Goal: Check status: Check status

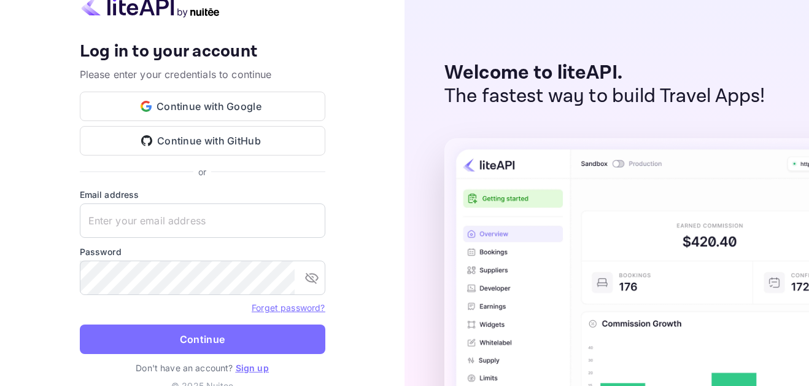
type input "[EMAIL_ADDRESS][DOMAIN_NAME]"
click at [215, 333] on button "Continue" at bounding box center [203, 338] width 246 height 29
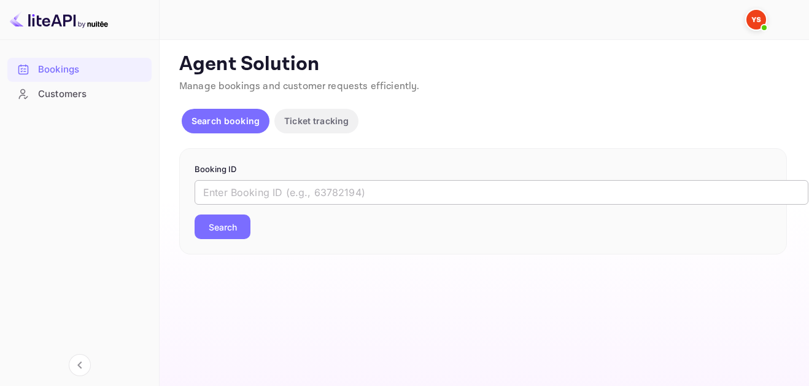
click at [435, 196] on input "text" at bounding box center [502, 192] width 614 height 25
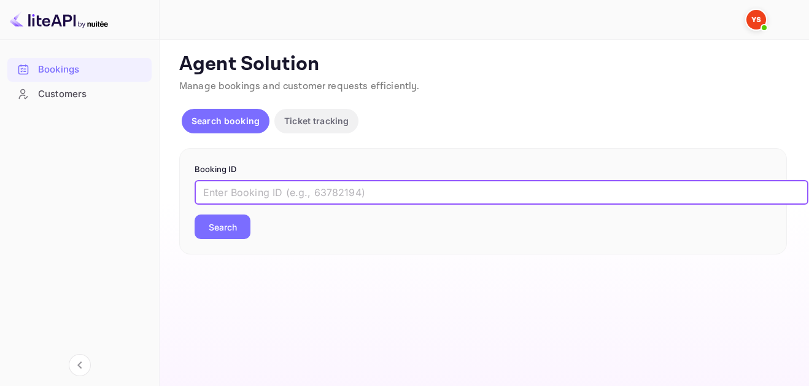
paste input "9880684"
type input "9880684"
click at [233, 223] on button "Search" at bounding box center [223, 226] width 56 height 25
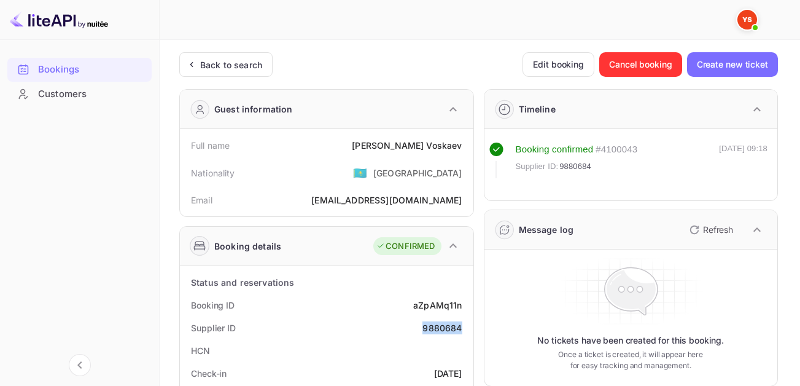
drag, startPoint x: 424, startPoint y: 328, endPoint x: 466, endPoint y: 330, distance: 42.4
click at [466, 330] on div "Supplier ID 9880684" at bounding box center [327, 327] width 284 height 23
copy div "9880684"
drag, startPoint x: 389, startPoint y: 136, endPoint x: 461, endPoint y: 151, distance: 73.3
click at [461, 151] on div "Full name [PERSON_NAME]" at bounding box center [327, 145] width 284 height 23
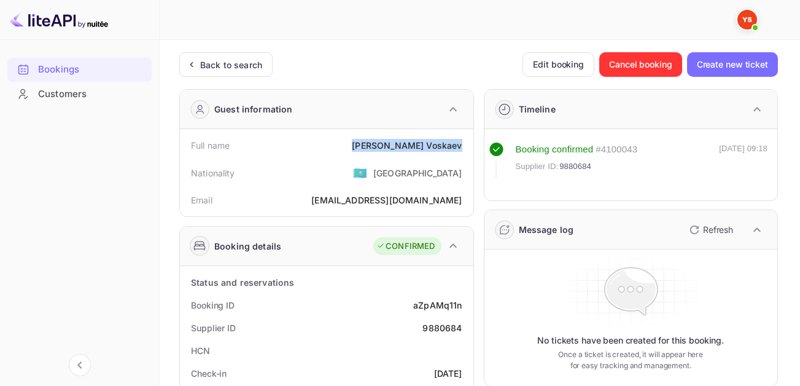
copy div "[PERSON_NAME]"
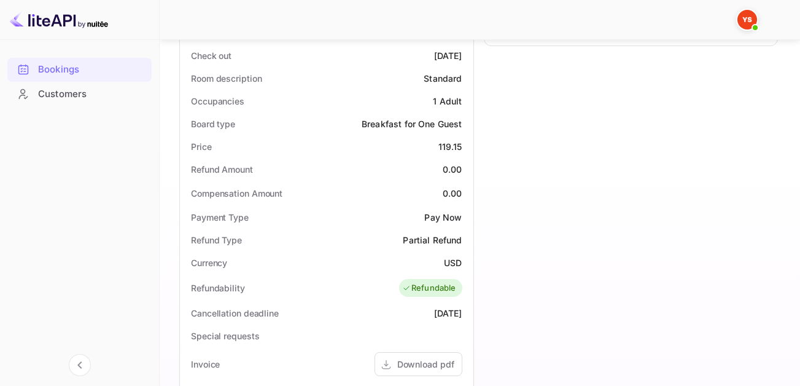
scroll to position [368, 0]
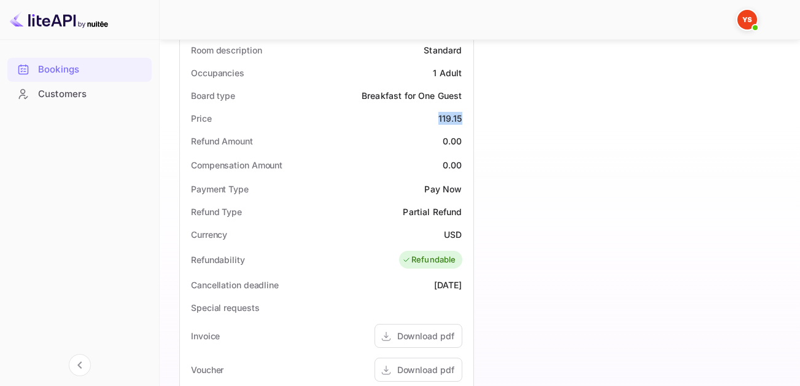
drag, startPoint x: 436, startPoint y: 117, endPoint x: 462, endPoint y: 122, distance: 25.5
click at [462, 122] on div "Price 119.15" at bounding box center [327, 118] width 284 height 23
copy div "119.15"
